Goal: Task Accomplishment & Management: Use online tool/utility

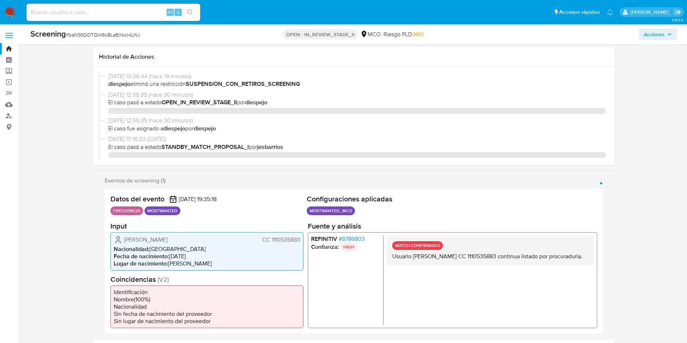
select select "10"
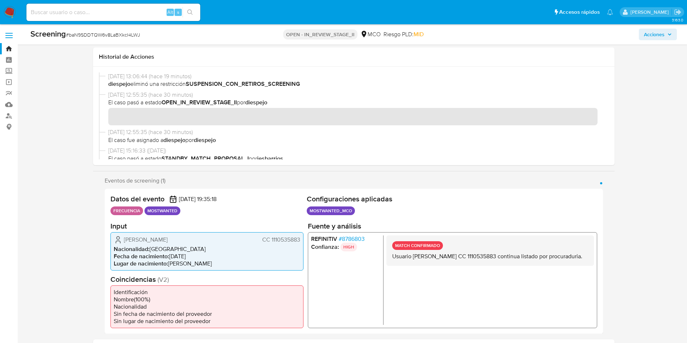
scroll to position [272, 0]
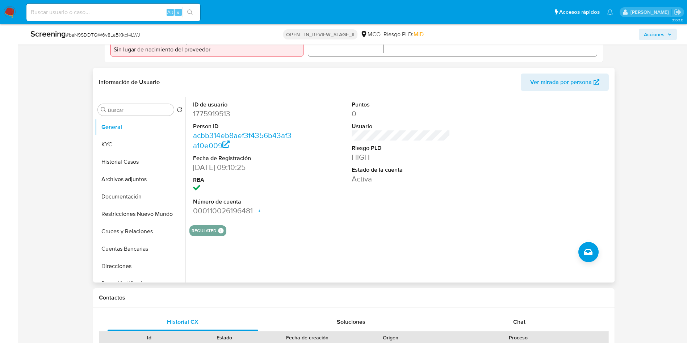
click at [557, 208] on div at bounding box center [559, 158] width 106 height 122
click at [531, 178] on div at bounding box center [559, 158] width 106 height 122
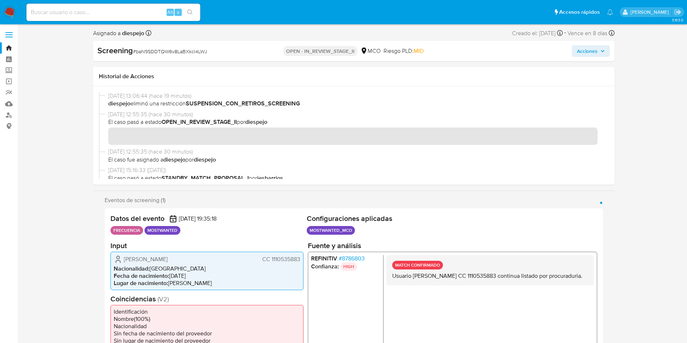
scroll to position [0, 0]
click at [11, 13] on img at bounding box center [10, 12] width 12 height 12
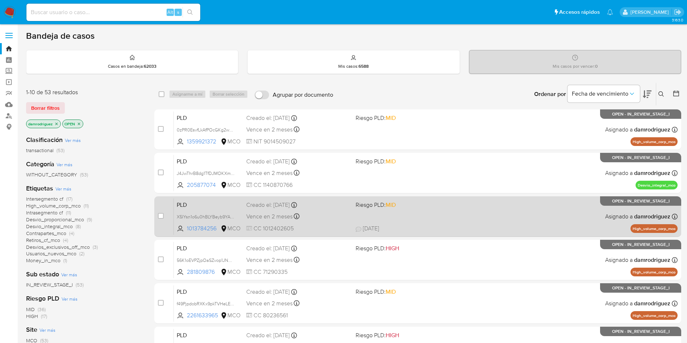
click at [280, 218] on span "Vence en 2 meses" at bounding box center [269, 217] width 46 height 8
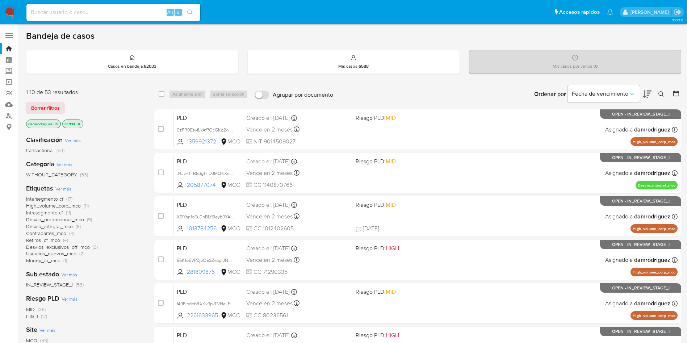
click at [116, 15] on input at bounding box center [113, 12] width 174 height 9
paste input "znyhHieA9l5wZq4VQOzhxf3g"
type input "znyhHieA9l5wZq4VQOzhxf3g"
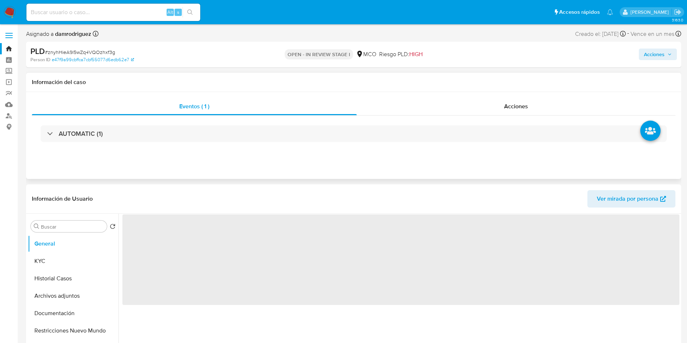
select select "10"
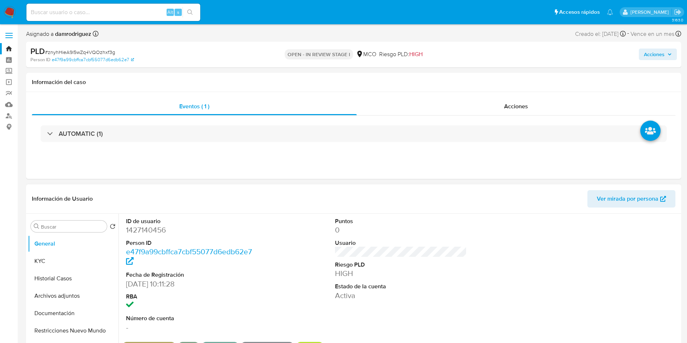
click at [159, 231] on dd "1427140456" at bounding box center [192, 230] width 132 height 10
copy dd "1427140456"
